Goal: Task Accomplishment & Management: Complete application form

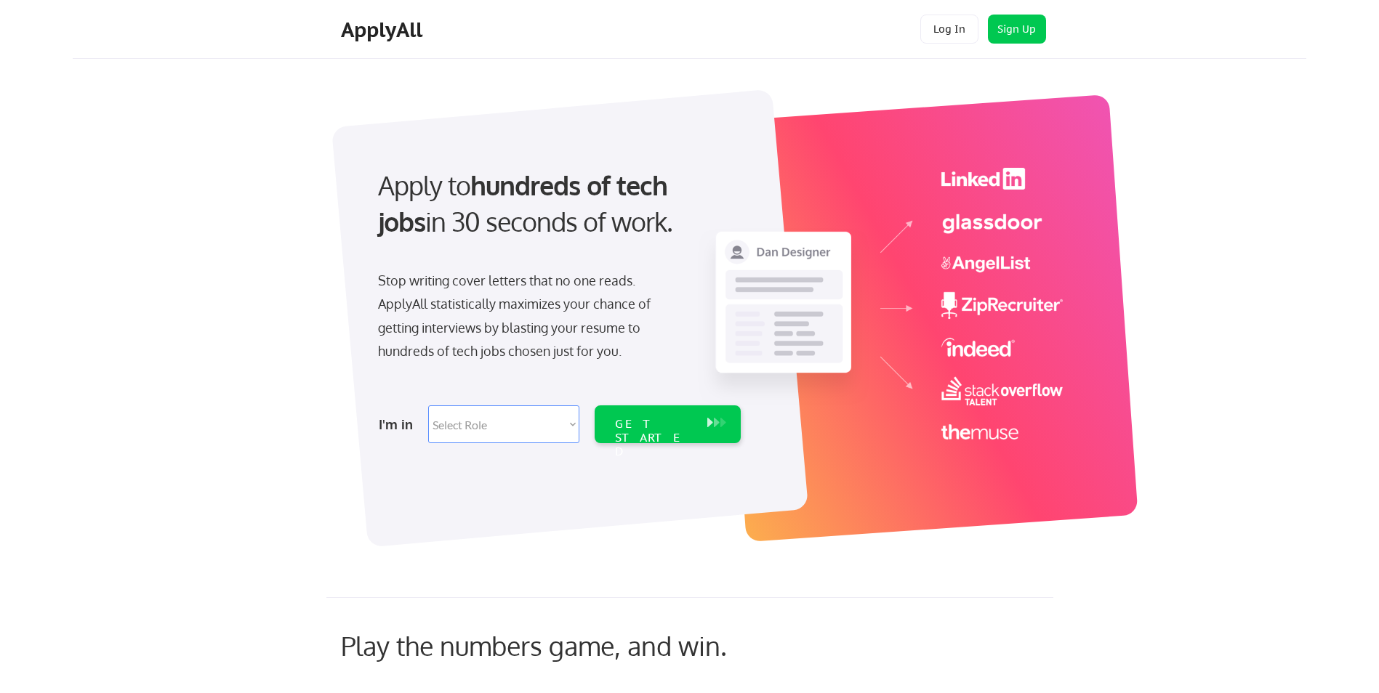
click at [554, 431] on select "Select Role Software Engineering Product Management Customer Success Sales UI/U…" at bounding box center [503, 425] width 151 height 38
select select ""hr_recruiting""
click at [428, 406] on select "Select Role Software Engineering Product Management Customer Success Sales UI/U…" at bounding box center [503, 425] width 151 height 38
select select ""hr_recruiting""
click at [637, 433] on div "GET STARTED" at bounding box center [654, 425] width 92 height 38
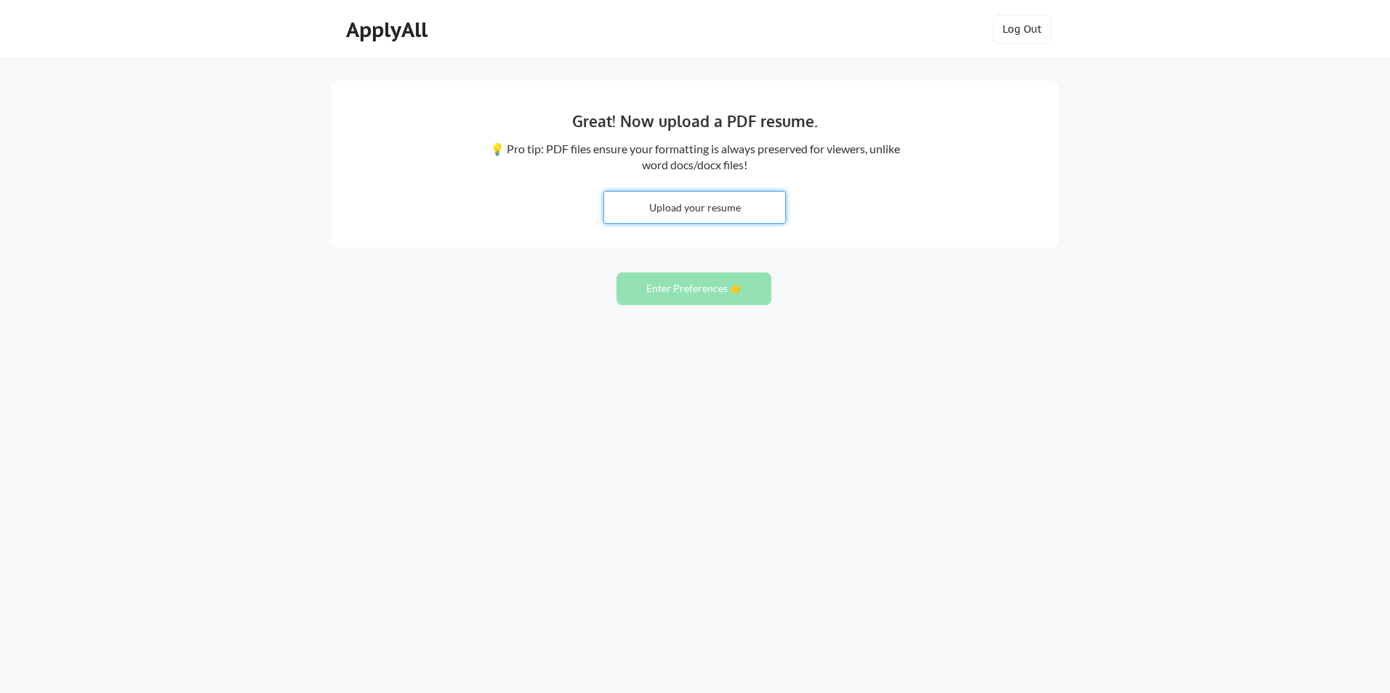
click at [681, 209] on input "file" at bounding box center [694, 207] width 181 height 31
type input "C:\fakepath\[PERSON_NAME] Resume.pdf"
click at [663, 284] on button "Enter Preferences 👉" at bounding box center [693, 289] width 155 height 33
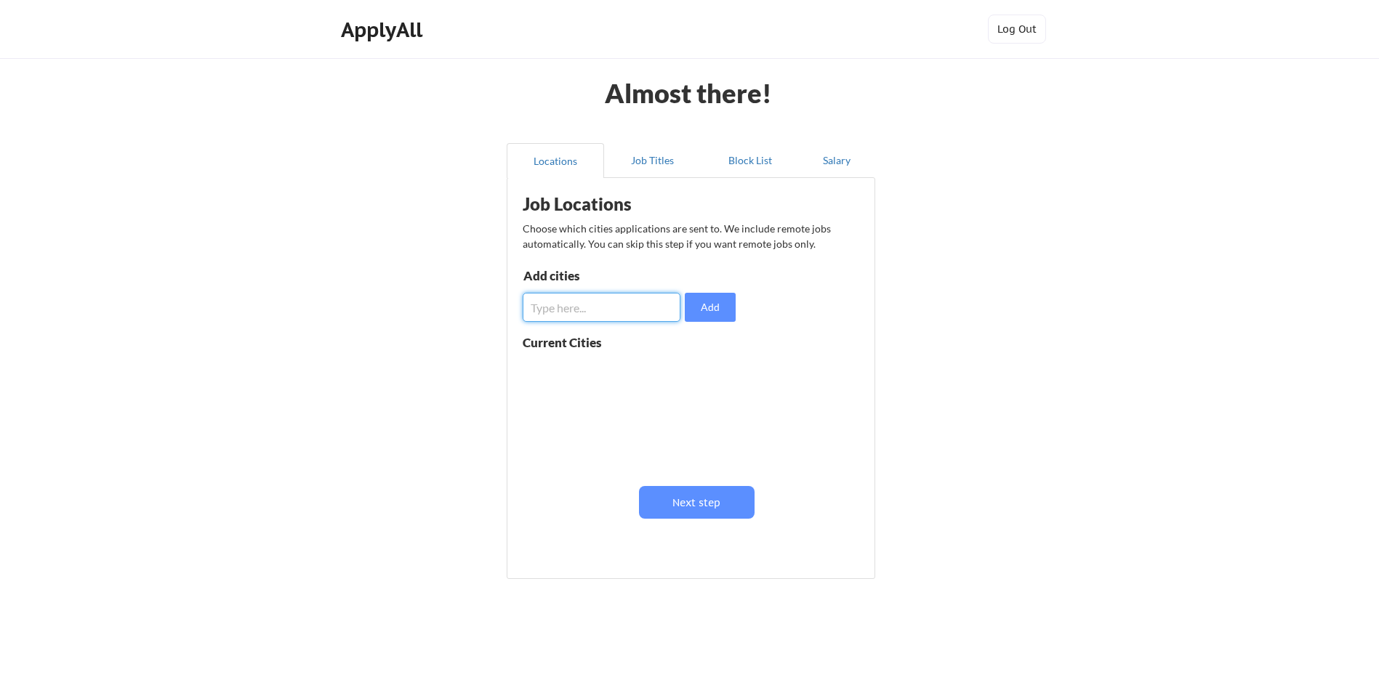
click at [638, 308] on input "input" at bounding box center [602, 307] width 158 height 29
type input "Remote"
click at [717, 306] on button "Add" at bounding box center [710, 307] width 51 height 29
click at [619, 310] on input "input" at bounding box center [602, 307] width 158 height 29
type input "Mesa"
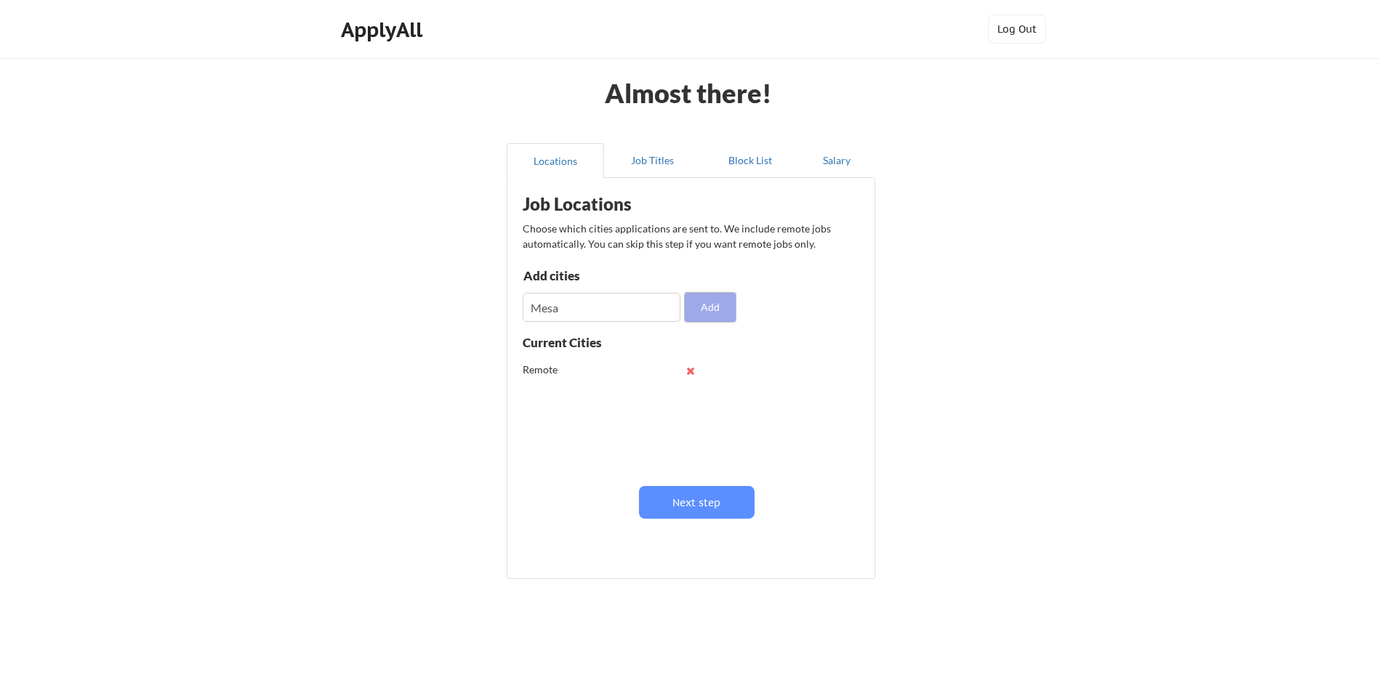
click at [714, 300] on button "Add" at bounding box center [710, 307] width 51 height 29
click at [624, 302] on input "input" at bounding box center [602, 307] width 158 height 29
type input "C"
type input "Gilbert"
click at [697, 313] on button "Add" at bounding box center [710, 307] width 51 height 29
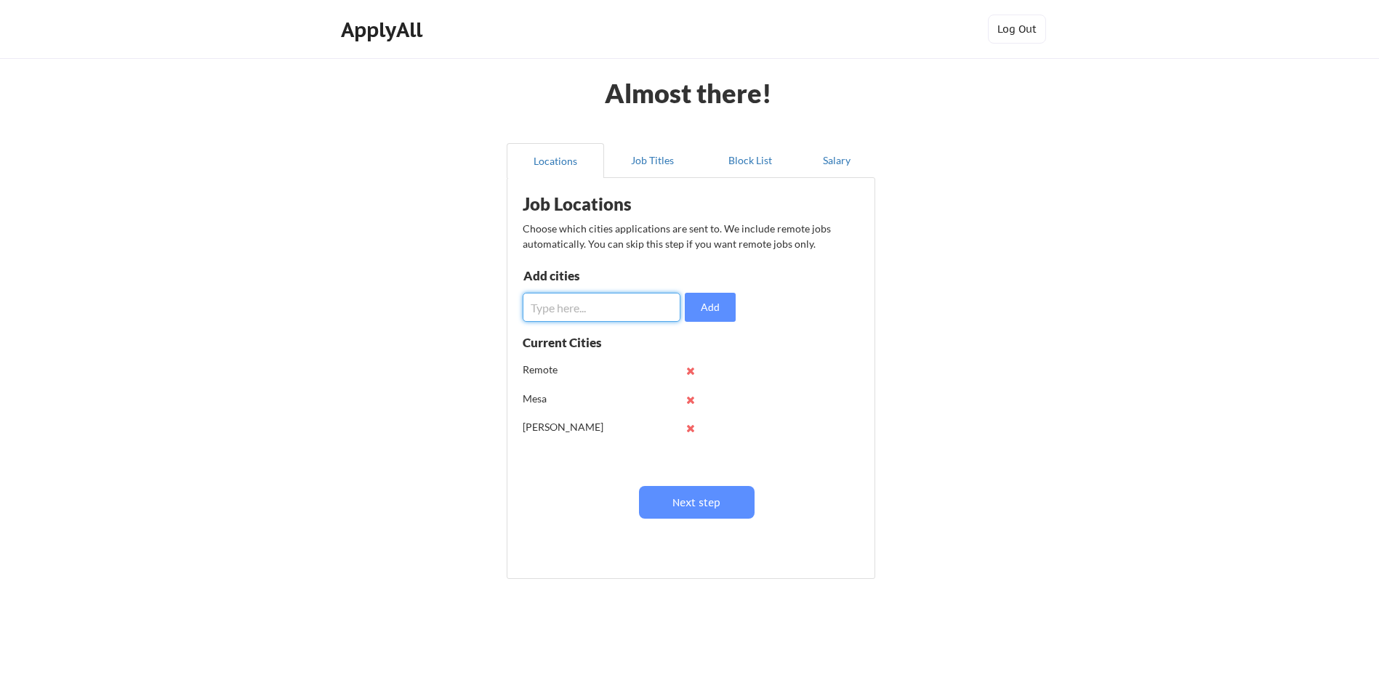
click at [615, 313] on input "input" at bounding box center [602, 307] width 158 height 29
type input "Chandler"
click at [701, 315] on button "Add" at bounding box center [710, 307] width 51 height 29
click at [671, 510] on button "Next step" at bounding box center [697, 502] width 116 height 33
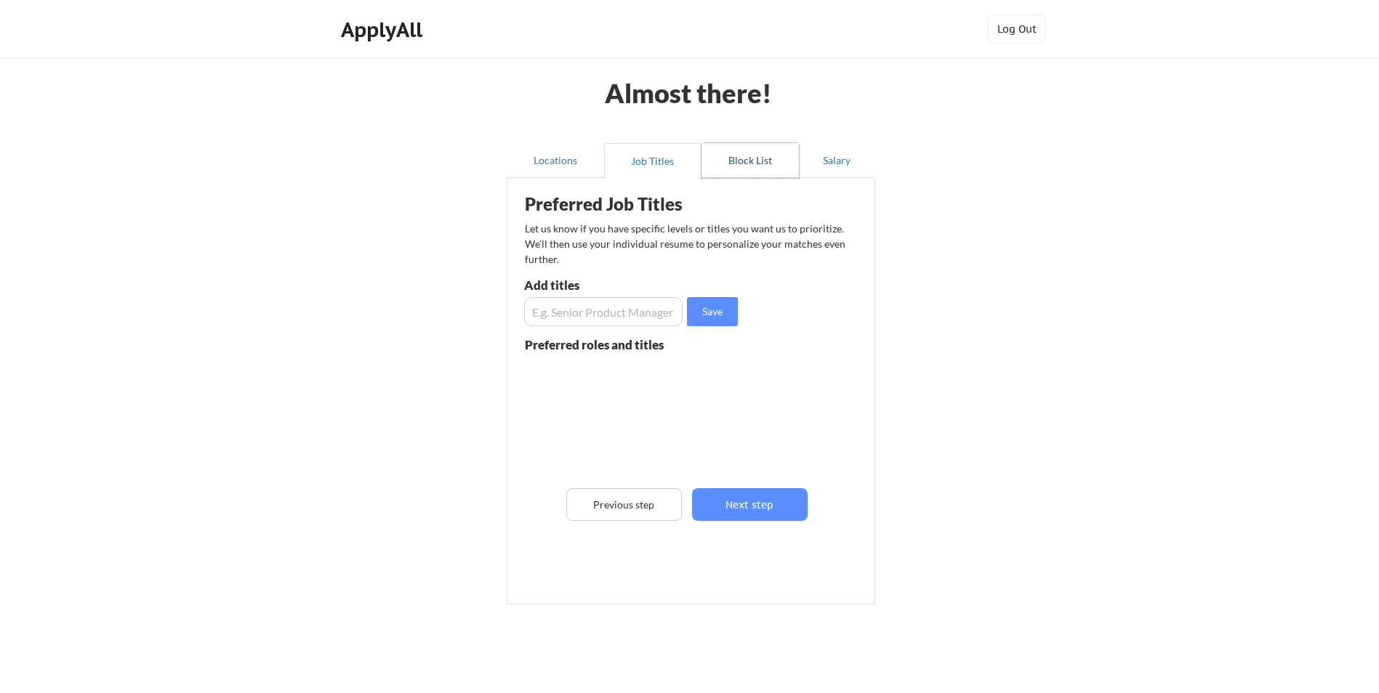
click at [754, 160] on button "Block List" at bounding box center [749, 160] width 97 height 35
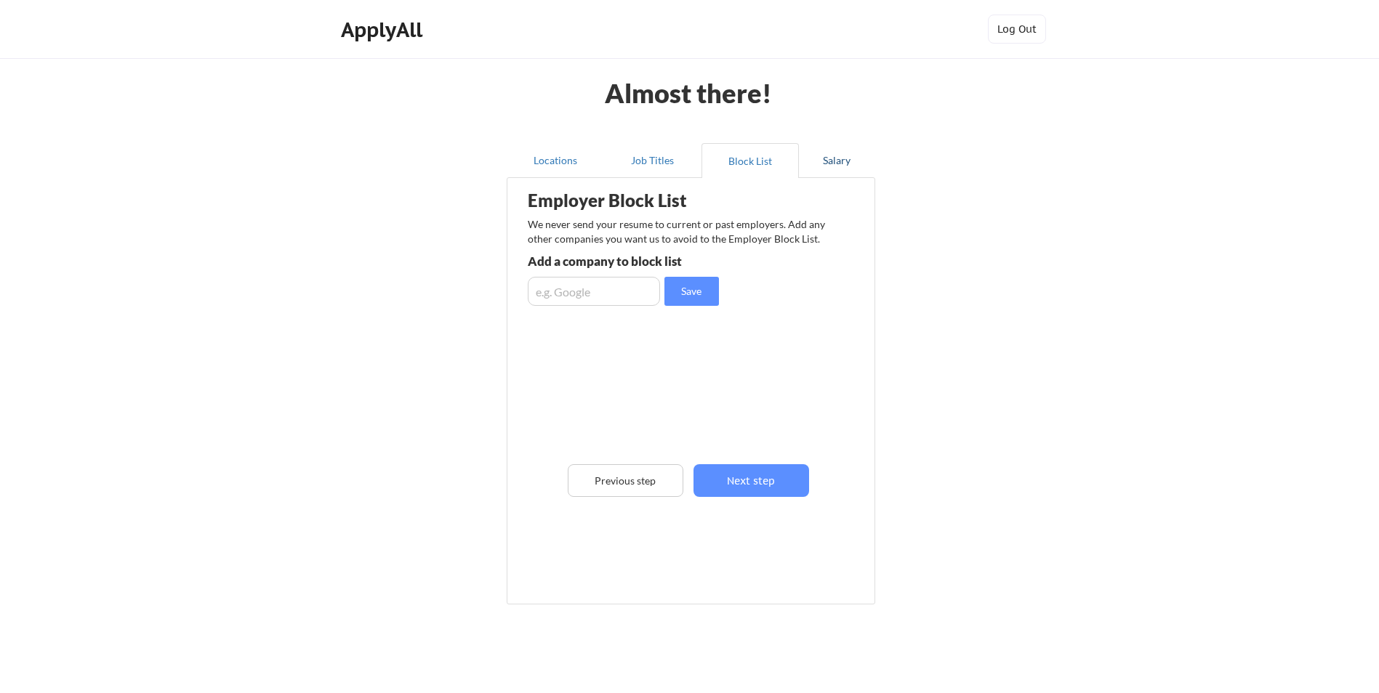
click at [840, 162] on button "Salary" at bounding box center [837, 160] width 76 height 35
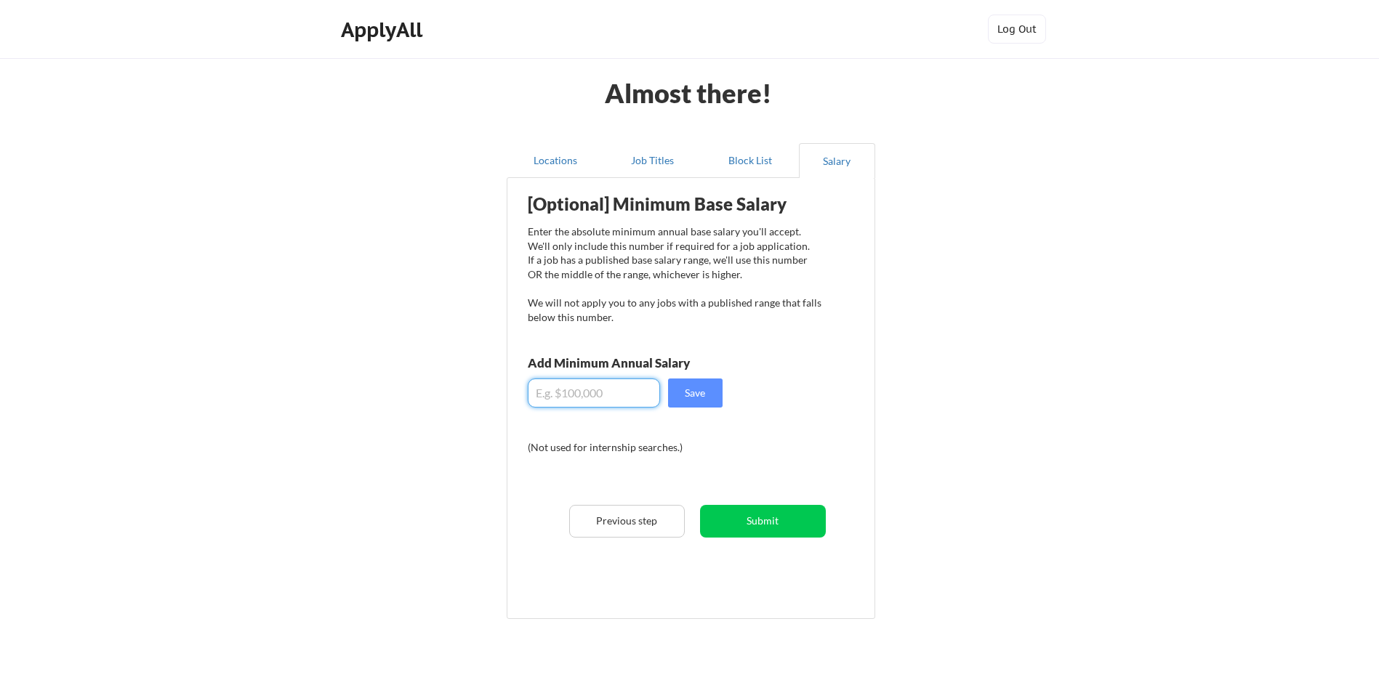
click at [603, 396] on input "input" at bounding box center [594, 393] width 132 height 29
type input "$80,000"
click at [691, 393] on button "Save" at bounding box center [695, 393] width 55 height 29
click at [653, 159] on button "Job Titles" at bounding box center [652, 160] width 97 height 35
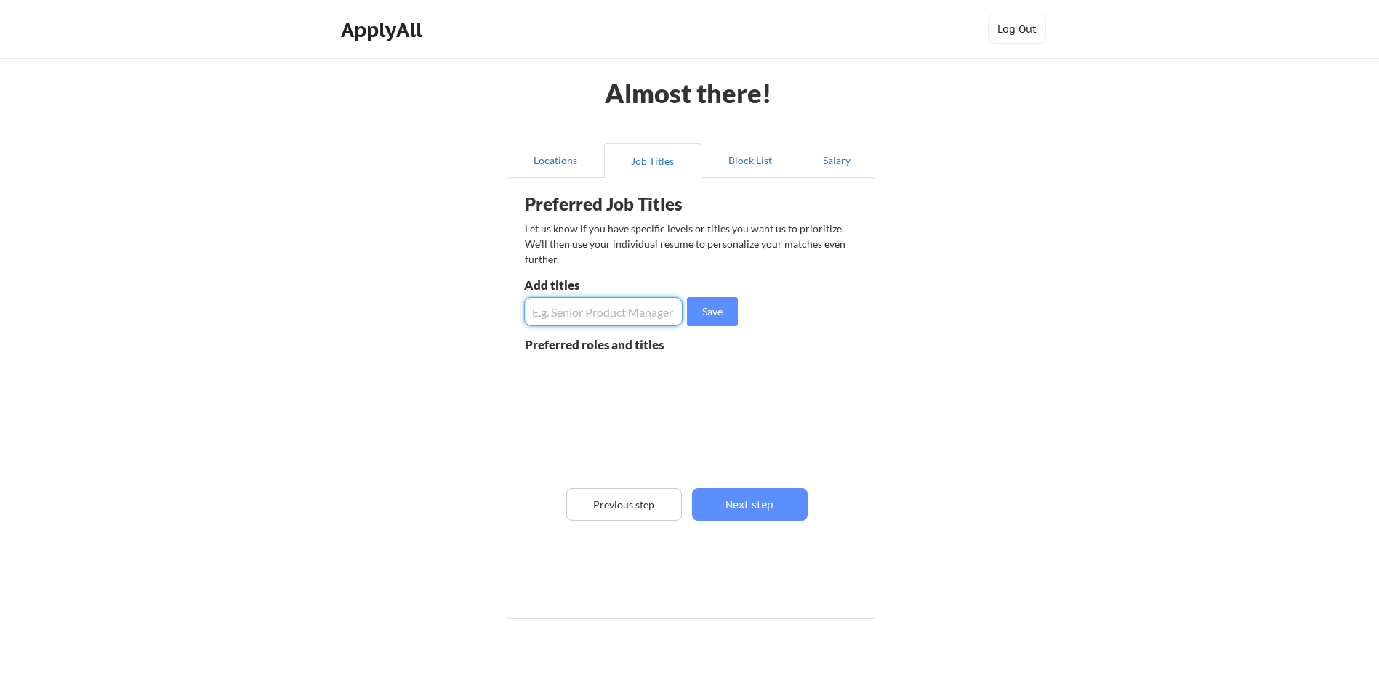
click at [614, 313] on input "input" at bounding box center [603, 311] width 158 height 29
type input "HR Coordinator"
click at [703, 316] on button "Save" at bounding box center [712, 311] width 51 height 29
click at [579, 315] on input "input" at bounding box center [603, 311] width 158 height 29
type input "Benefits Specialist"
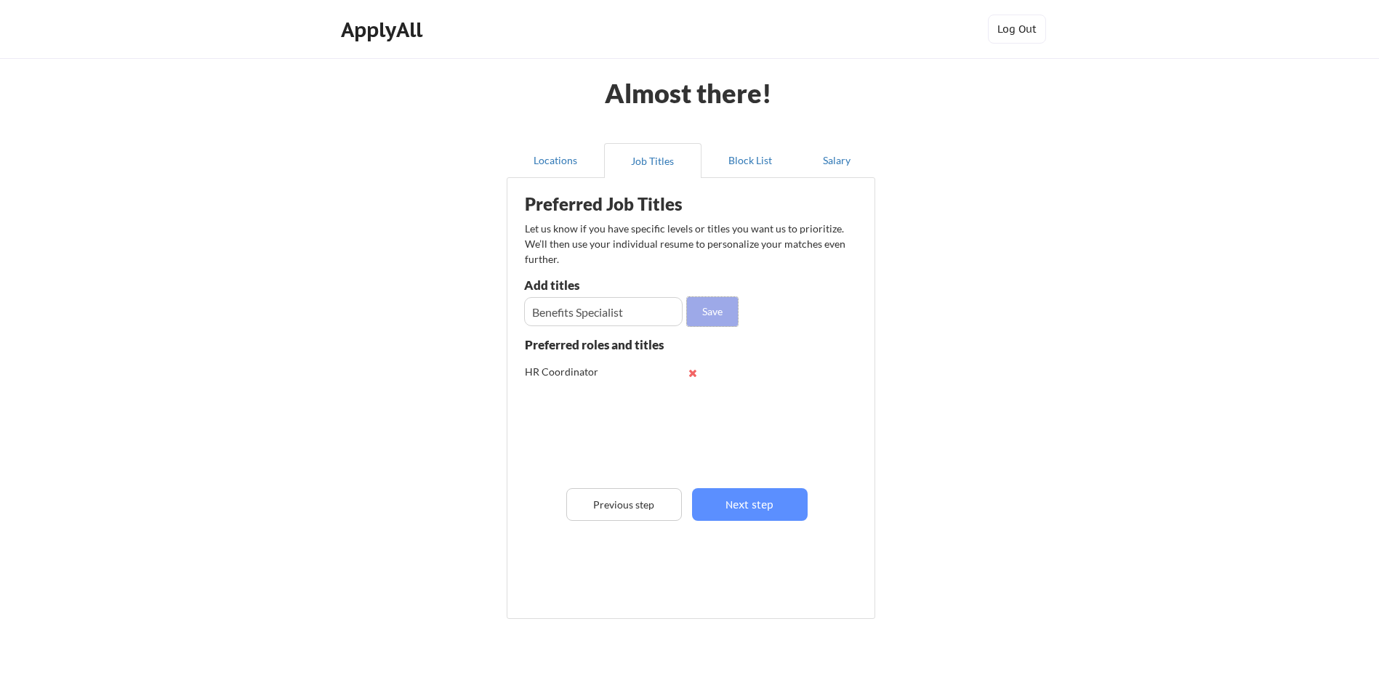
click at [703, 315] on button "Save" at bounding box center [712, 311] width 51 height 29
click at [638, 314] on input "input" at bounding box center [603, 311] width 158 height 29
type input "Onboarding"
click at [714, 310] on button "Save" at bounding box center [712, 311] width 51 height 29
click at [640, 313] on input "input" at bounding box center [603, 311] width 158 height 29
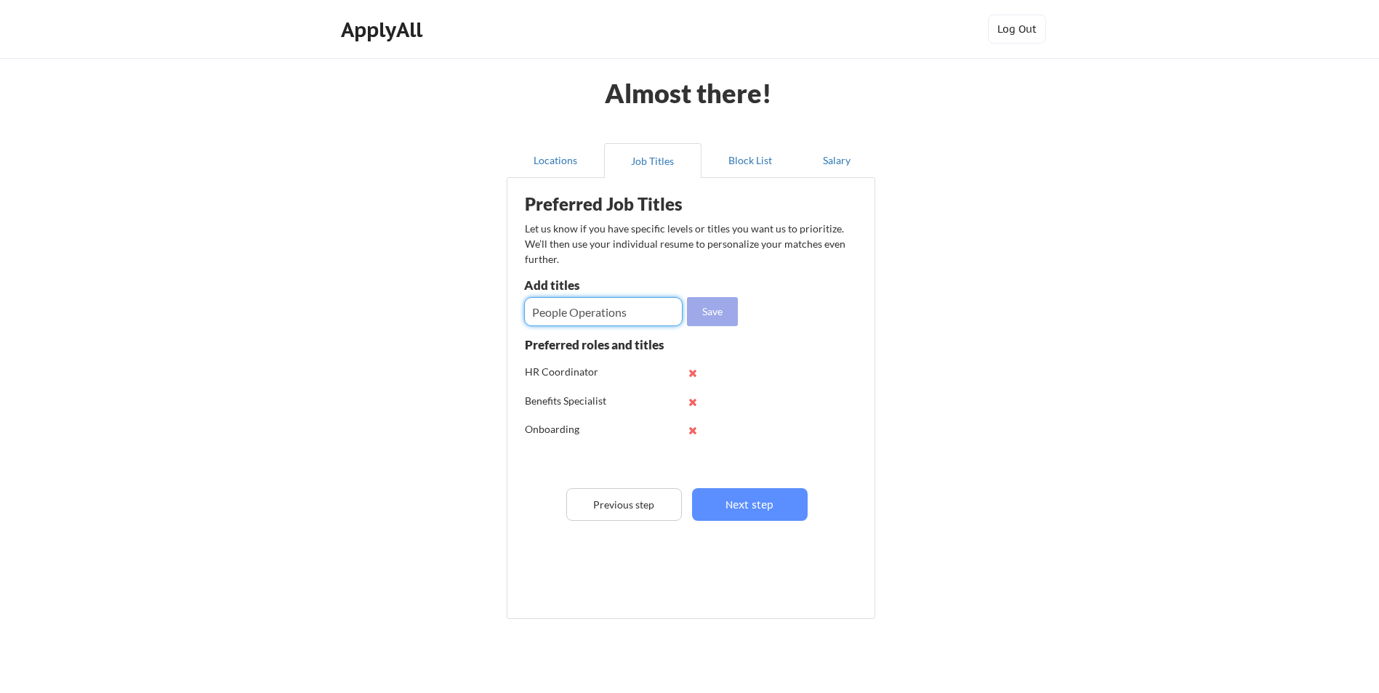
type input "People Operations"
click at [692, 313] on button "Save" at bounding box center [712, 311] width 51 height 29
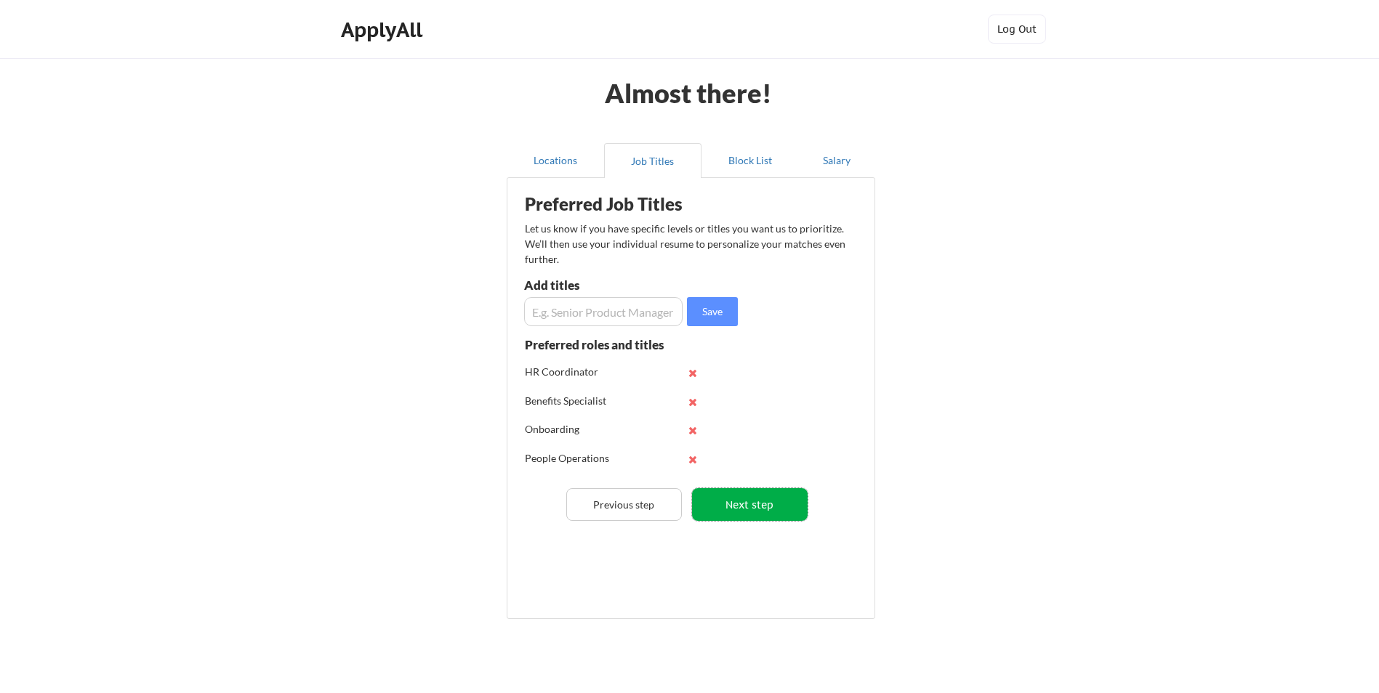
click at [738, 499] on button "Next step" at bounding box center [750, 505] width 116 height 33
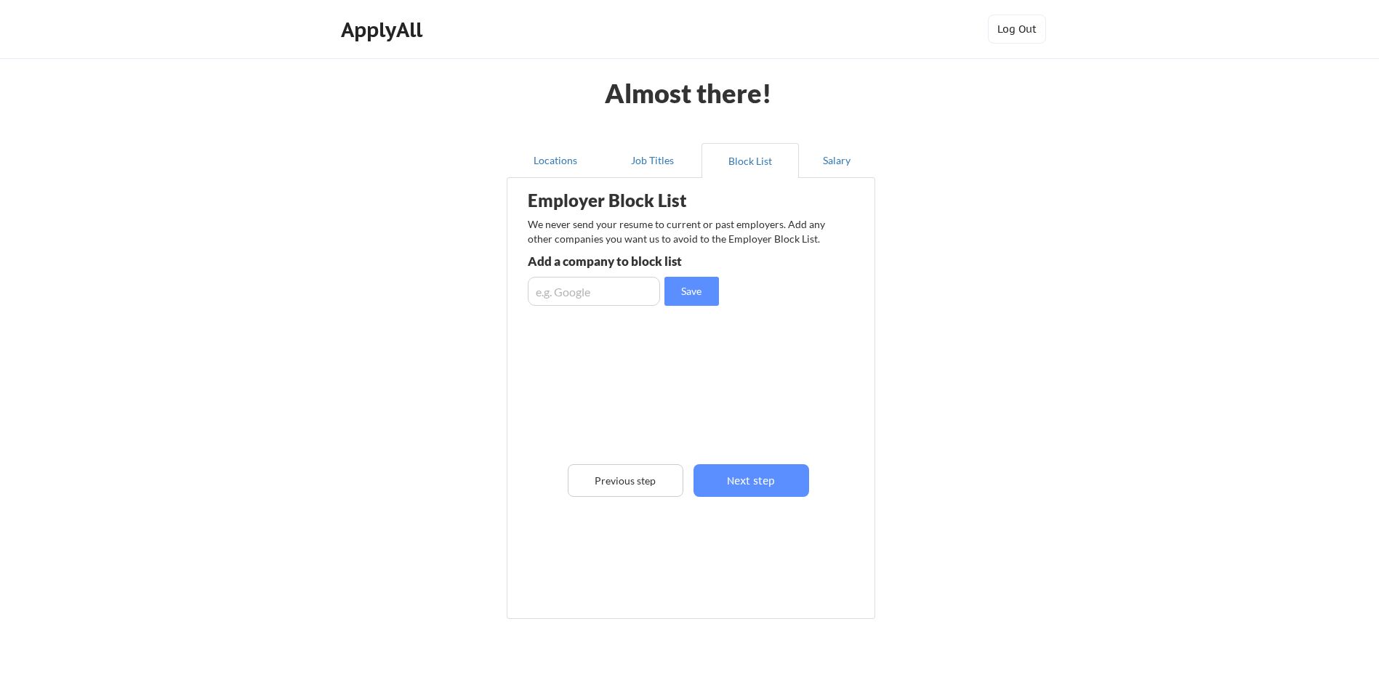
click at [738, 499] on div "Employer Block List We never send your resume to current or past employers. Add…" at bounding box center [691, 370] width 353 height 376
click at [752, 482] on button "Next step" at bounding box center [751, 481] width 116 height 33
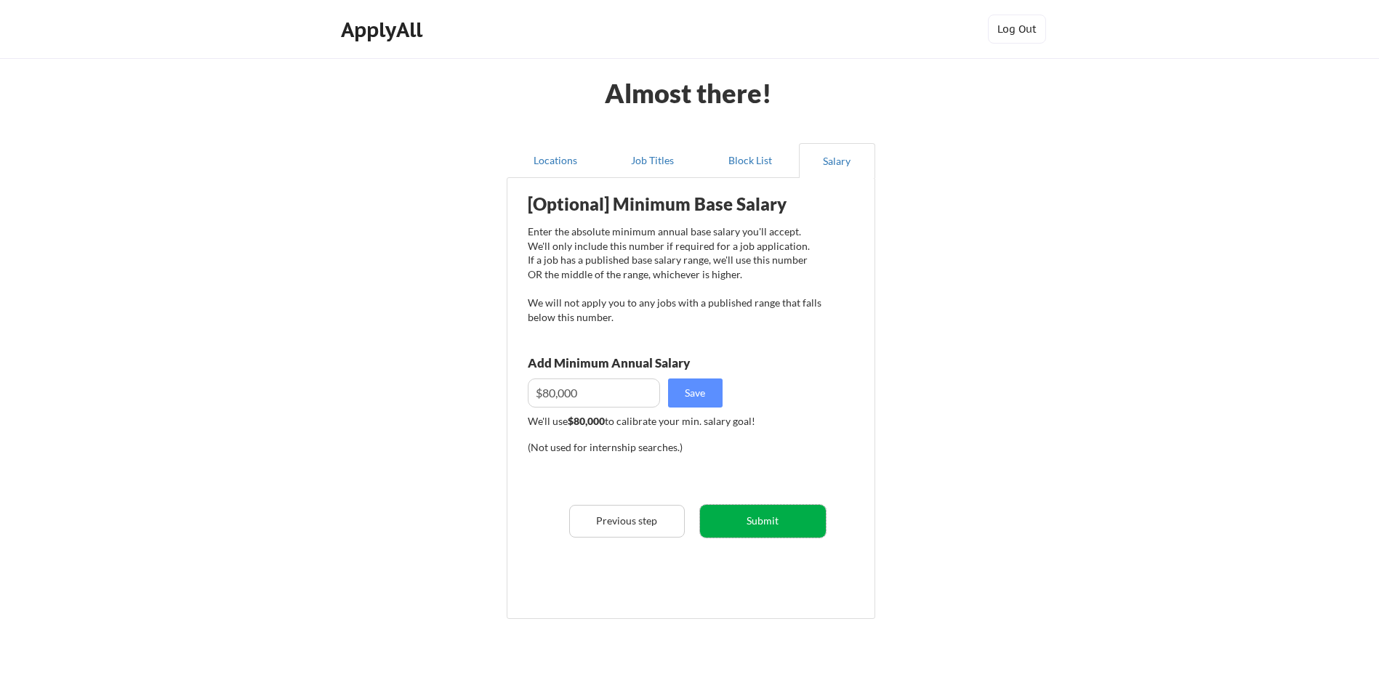
click at [747, 506] on button "Submit" at bounding box center [763, 521] width 126 height 33
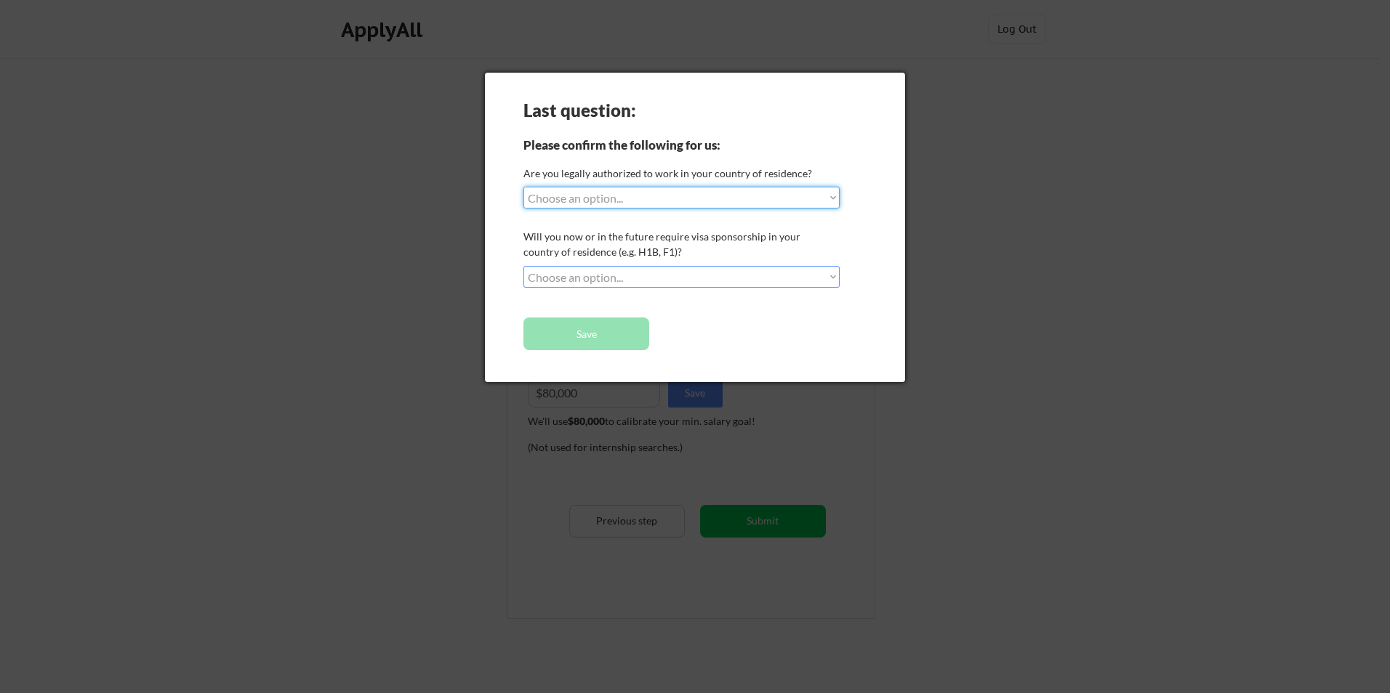
click at [600, 200] on select "Choose an option... Yes, I am a US Citizen Yes, I am a Canadian Citizen Yes, I …" at bounding box center [681, 198] width 316 height 22
select select ""yes__i_am_a_us_citizen""
click at [523, 187] on select "Choose an option... Yes, I am a US Citizen Yes, I am a Canadian Citizen Yes, I …" at bounding box center [681, 198] width 316 height 22
click at [644, 274] on select "Choose an option... No, I will not need sponsorship Yes, I will need sponsorship" at bounding box center [681, 277] width 316 height 22
select select ""no__i_will_not_need_sponsorship""
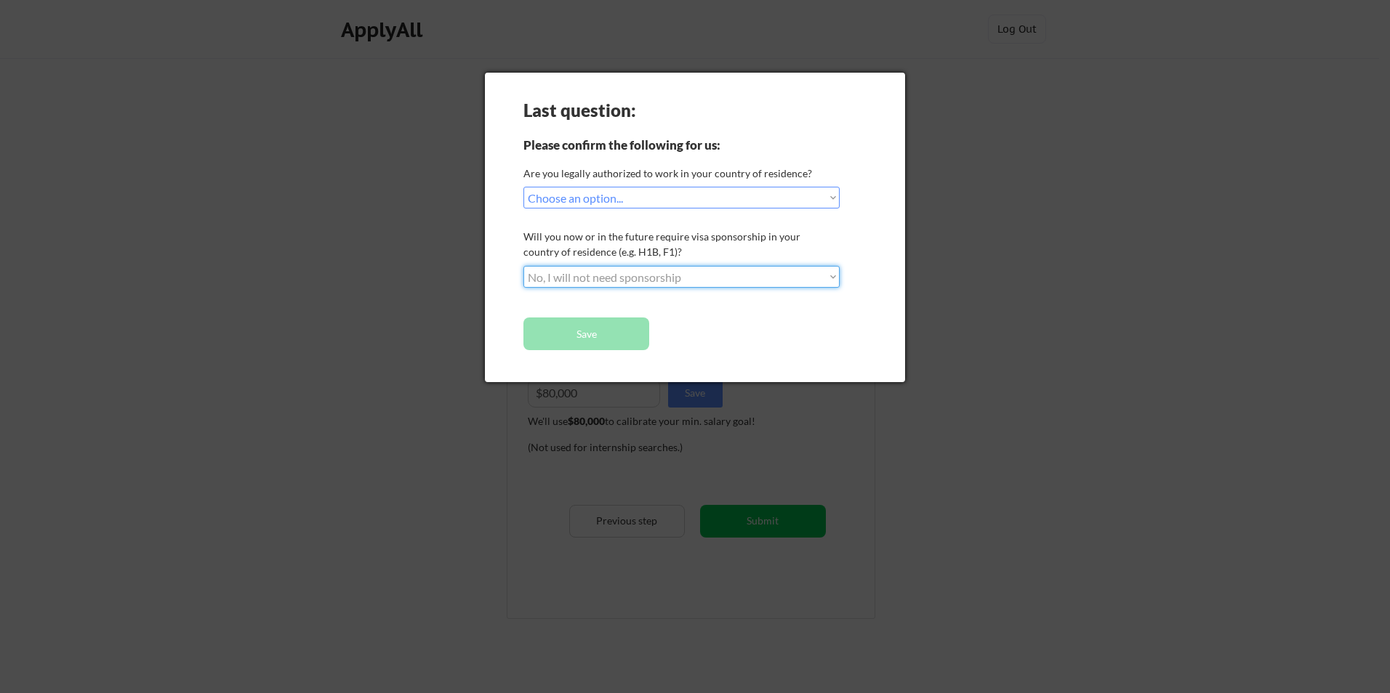
click at [523, 266] on select "Choose an option... No, I will not need sponsorship Yes, I will need sponsorship" at bounding box center [681, 277] width 316 height 22
click at [612, 329] on button "Save" at bounding box center [586, 334] width 126 height 33
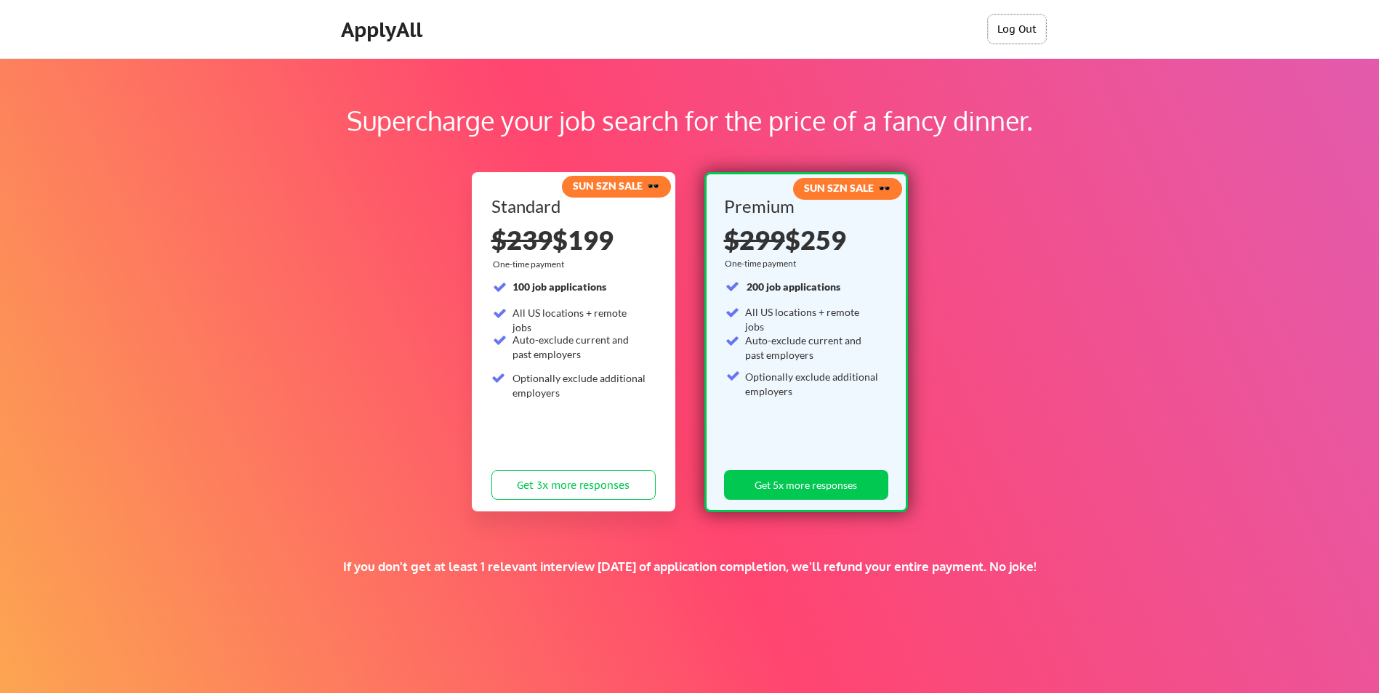
click at [1011, 28] on button "Log Out" at bounding box center [1017, 29] width 58 height 29
